Goal: Entertainment & Leisure: Consume media (video, audio)

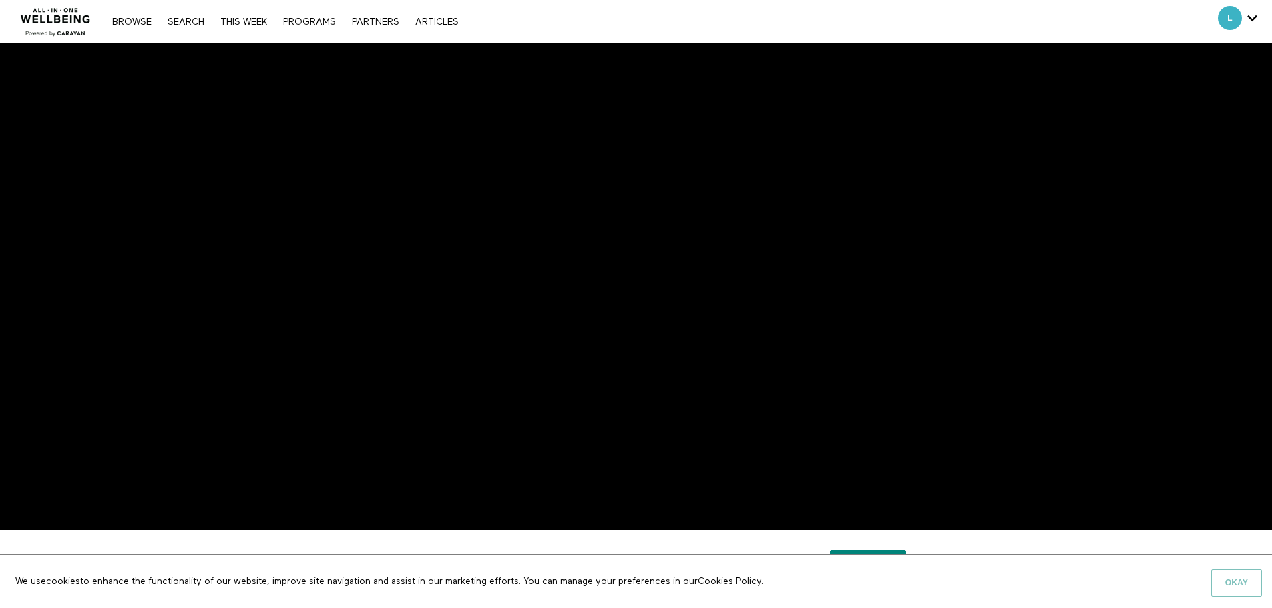
click at [1250, 585] on button "Okay" at bounding box center [1236, 582] width 51 height 27
drag, startPoint x: 1228, startPoint y: 576, endPoint x: 1232, endPoint y: 584, distance: 9.0
click at [1228, 575] on button "Okay" at bounding box center [1236, 582] width 51 height 27
drag, startPoint x: 1232, startPoint y: 583, endPoint x: 1108, endPoint y: 493, distance: 153.4
click at [1231, 583] on button "Okay" at bounding box center [1236, 582] width 51 height 27
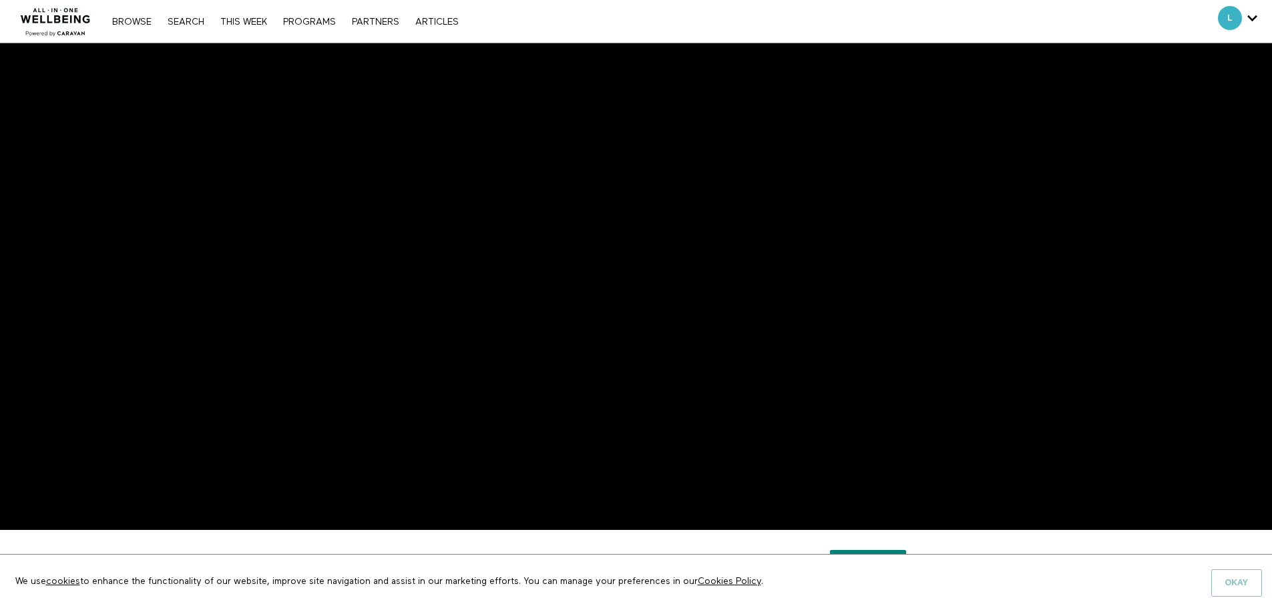
click at [1243, 590] on button "Okay" at bounding box center [1236, 582] width 51 height 27
click at [1228, 586] on button "Okay" at bounding box center [1236, 582] width 51 height 27
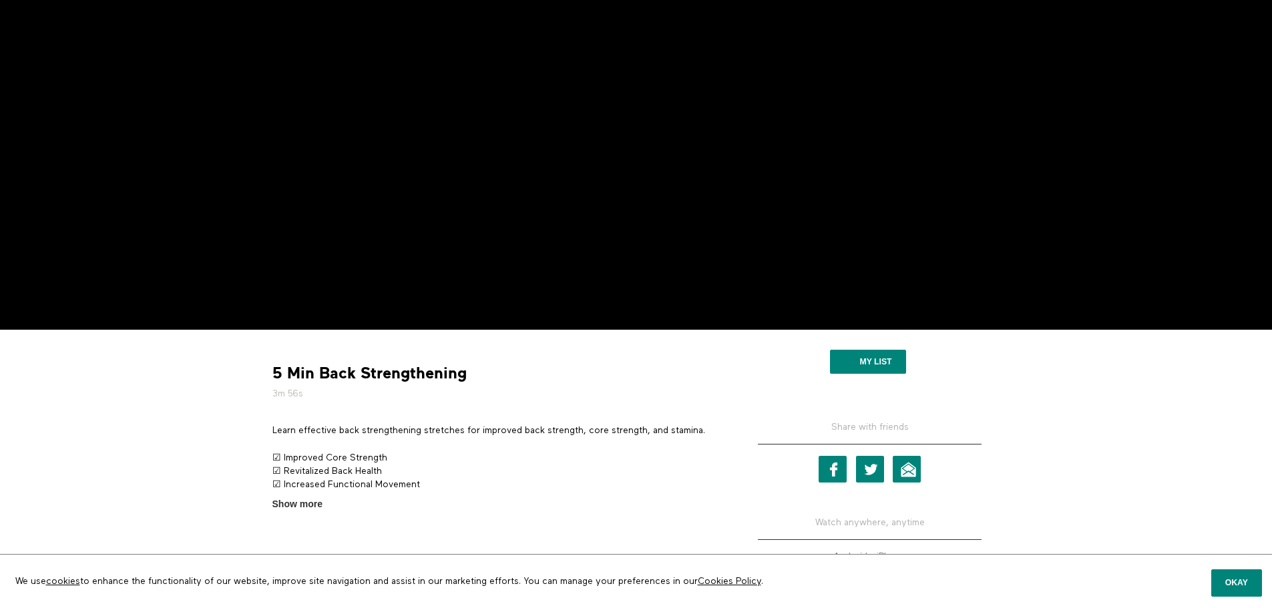
scroll to position [67, 0]
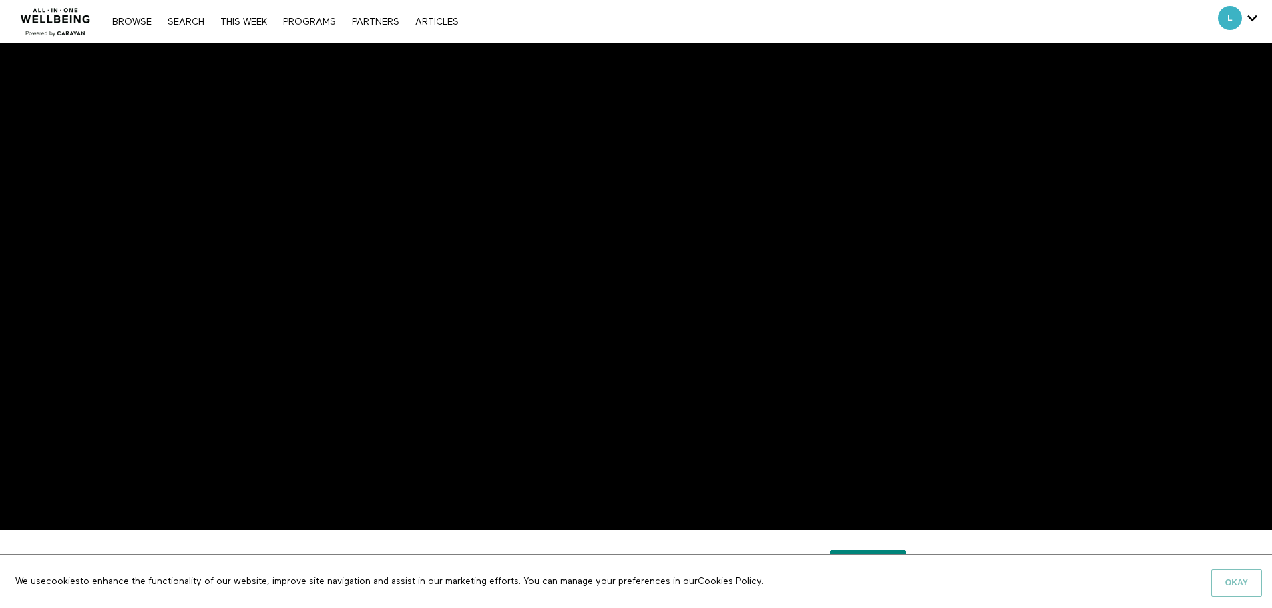
click at [1229, 589] on button "Okay" at bounding box center [1236, 582] width 51 height 27
click at [1234, 583] on button "Okay" at bounding box center [1236, 582] width 51 height 27
click at [1231, 584] on button "Okay" at bounding box center [1236, 582] width 51 height 27
